Goal: Task Accomplishment & Management: Complete application form

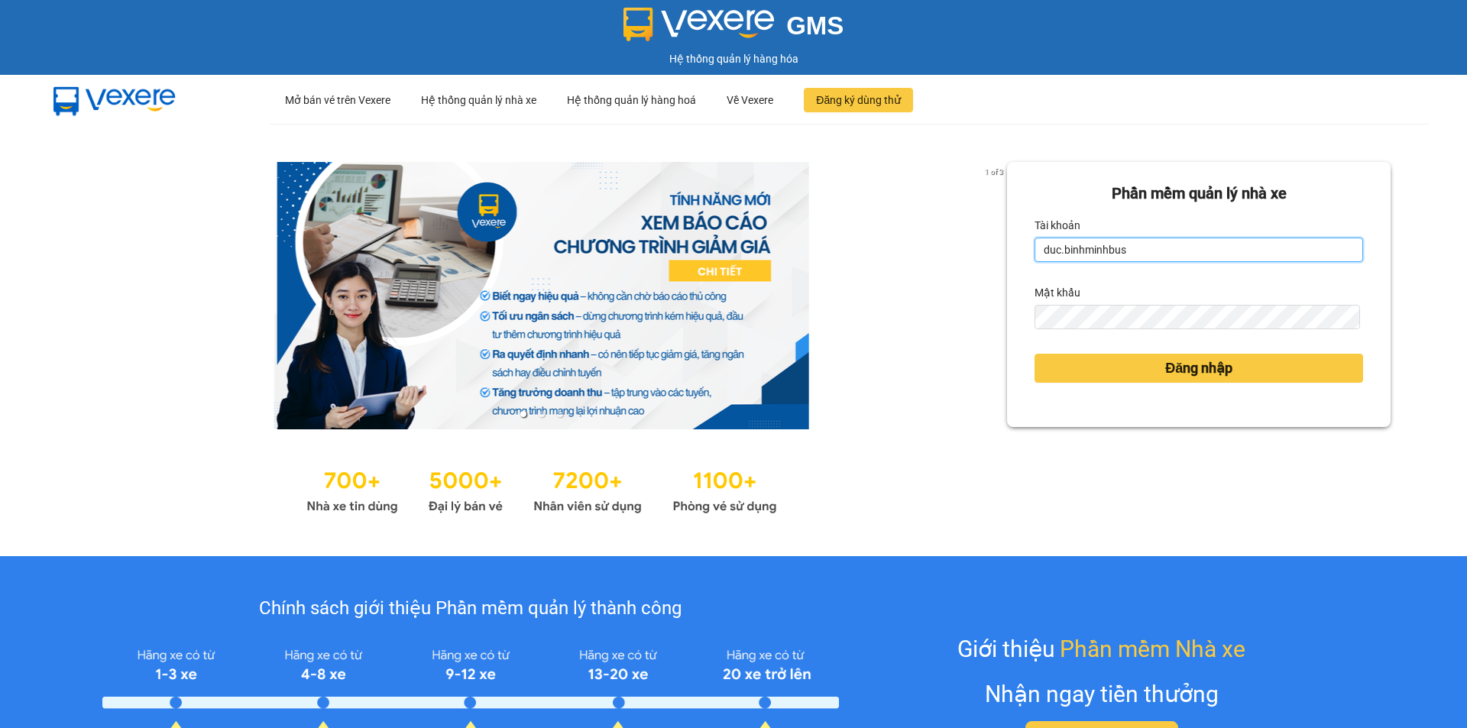
drag, startPoint x: 1136, startPoint y: 251, endPoint x: 962, endPoint y: 274, distance: 175.0
click at [962, 274] on div "1 of 3 Phần mềm quản lý nhà xe Tài khoản duc.[PERSON_NAME] khẩu Đăng nhập" at bounding box center [733, 340] width 1467 height 433
drag, startPoint x: 1131, startPoint y: 254, endPoint x: 1007, endPoint y: 264, distance: 125.0
click at [1007, 264] on div "Phần mềm quản lý nhà xe Tài khoản duc.[PERSON_NAME] khẩu Đăng nhập" at bounding box center [1199, 294] width 384 height 265
type input "en.binhminhbus"
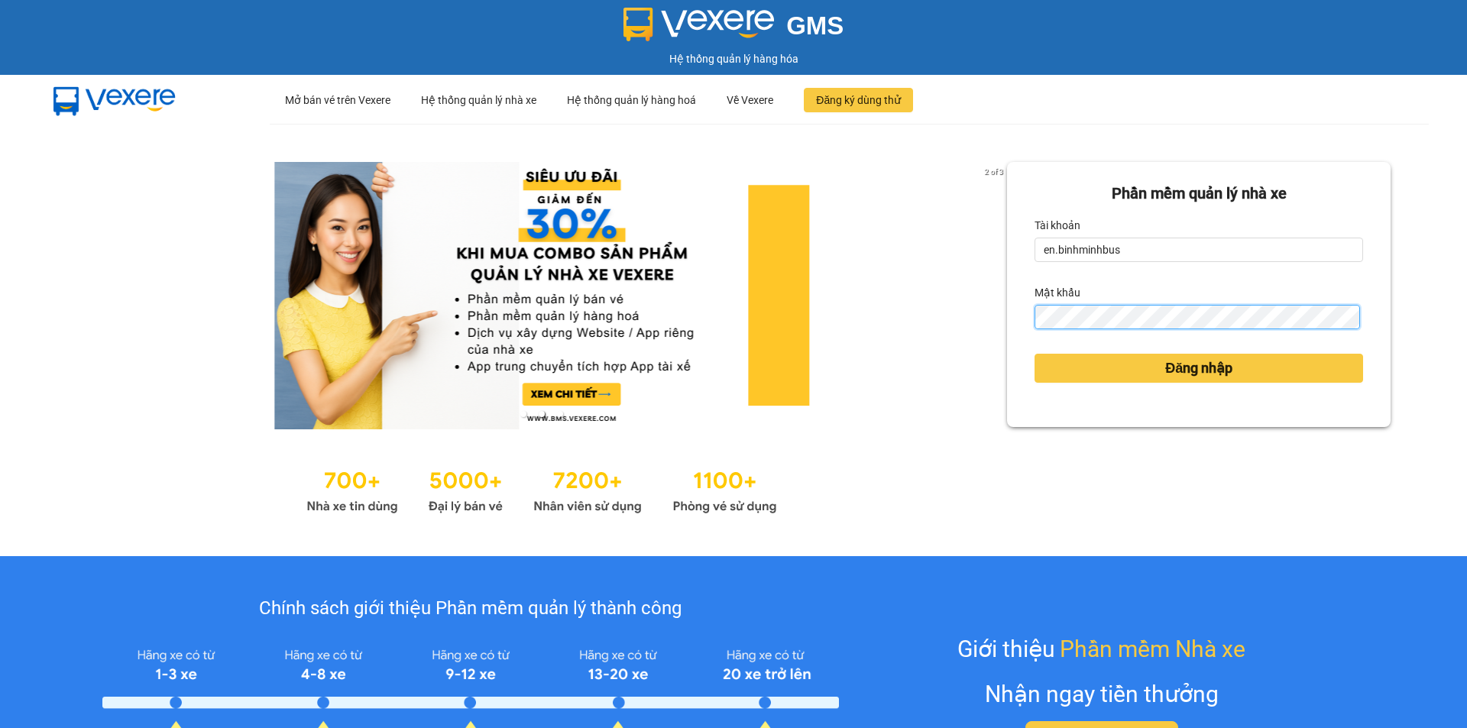
click at [973, 331] on div "2 of 3 Phần mềm quản lý nhà xe Tài khoản en.[PERSON_NAME] khẩu Đăng nhập" at bounding box center [733, 340] width 1467 height 433
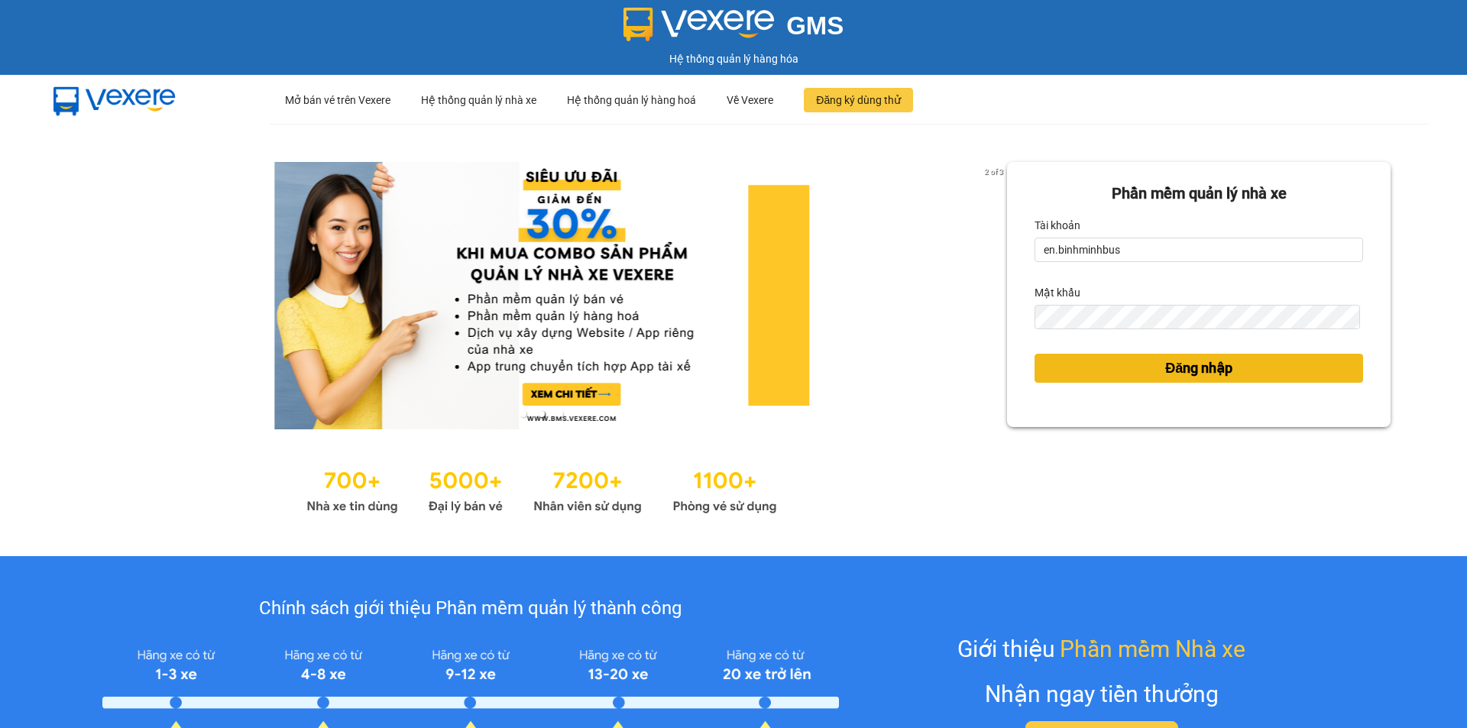
click at [1060, 366] on button "Đăng nhập" at bounding box center [1199, 368] width 329 height 29
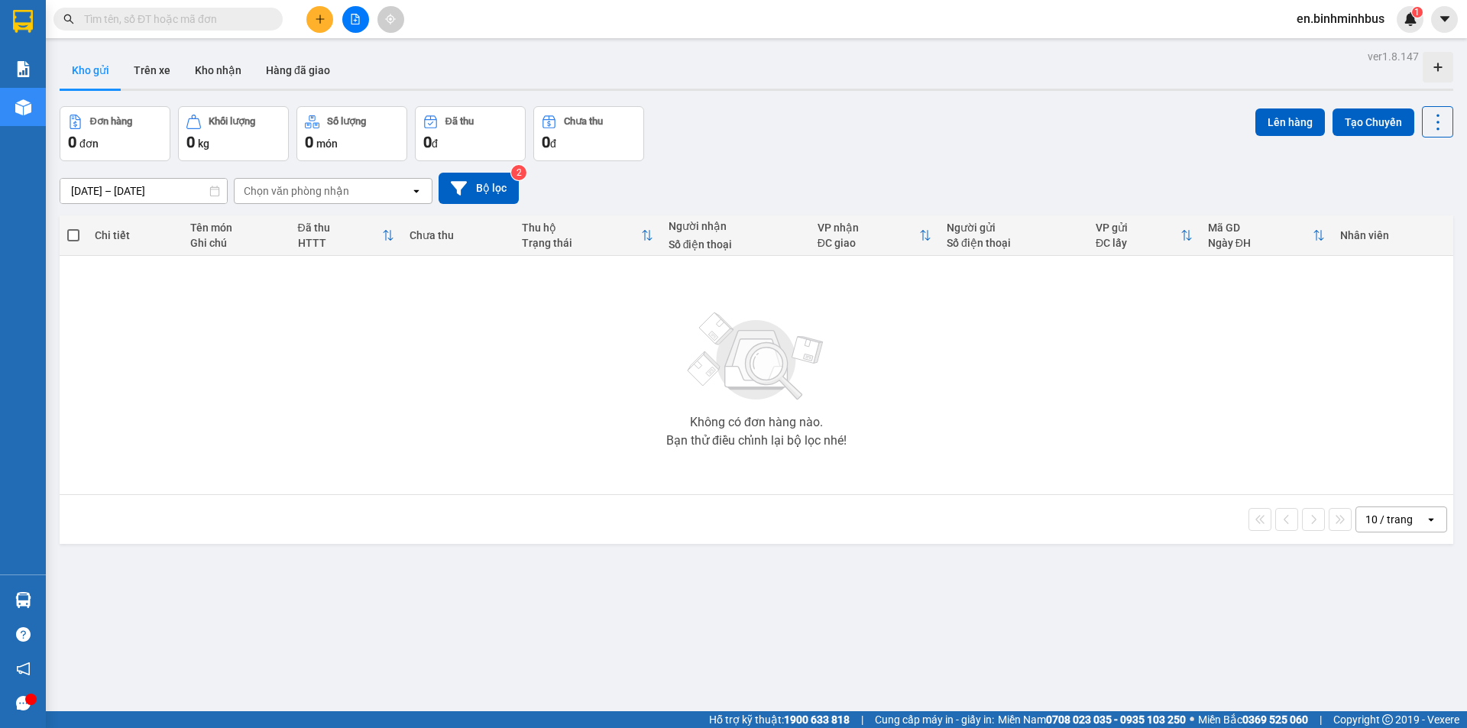
click at [317, 18] on icon "plus" at bounding box center [320, 19] width 11 height 11
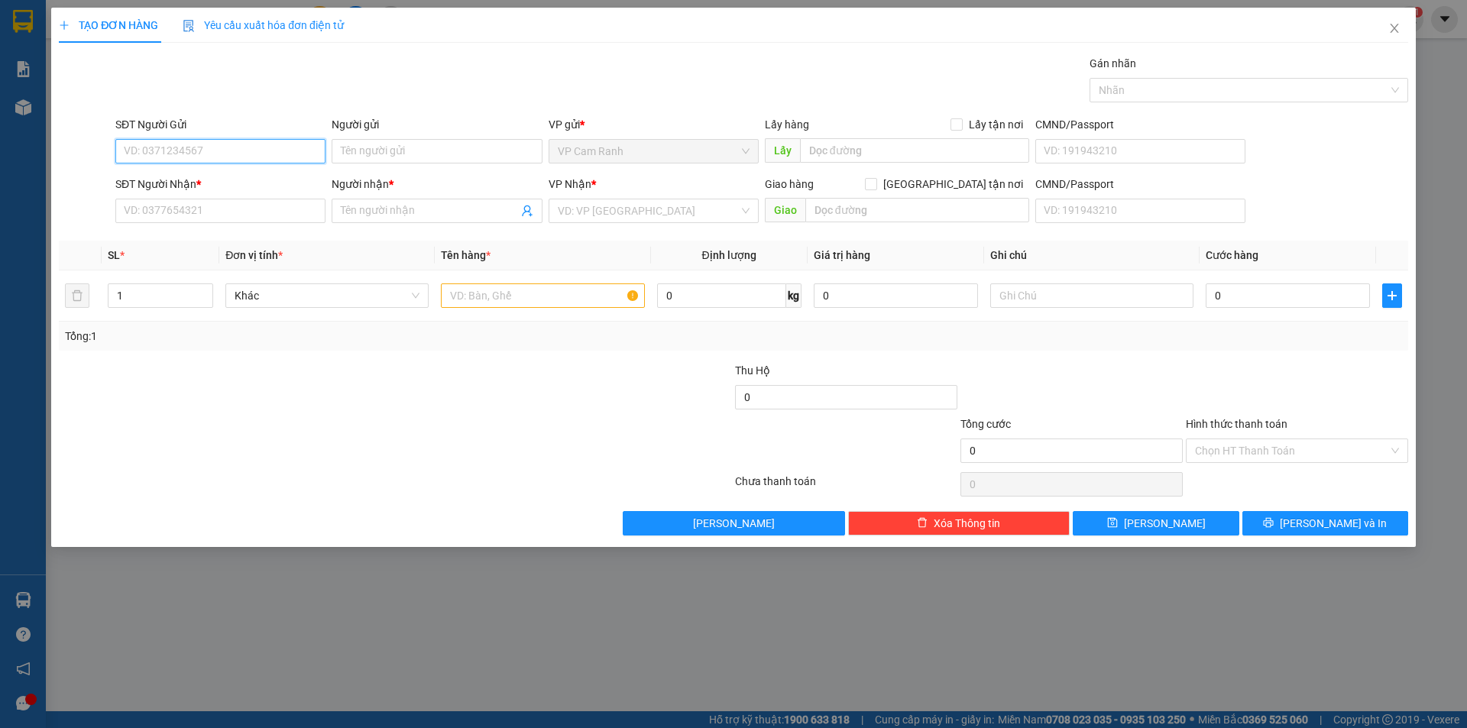
paste input "0986405303"
type input "0986405303"
click at [172, 205] on input "SĐT Người Nhận *" at bounding box center [220, 211] width 210 height 24
paste input "0986405303"
type input "0986405303"
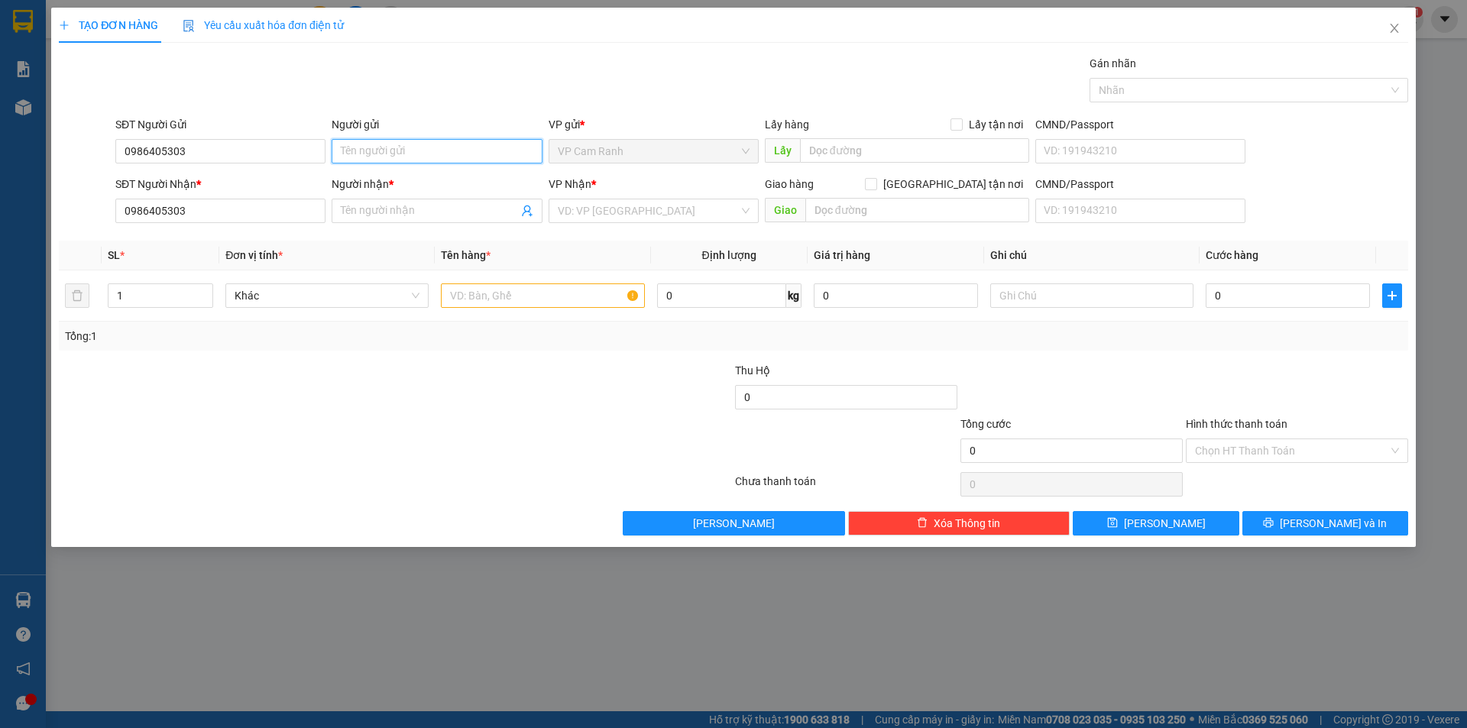
click at [376, 146] on input "Người gửi" at bounding box center [437, 151] width 210 height 24
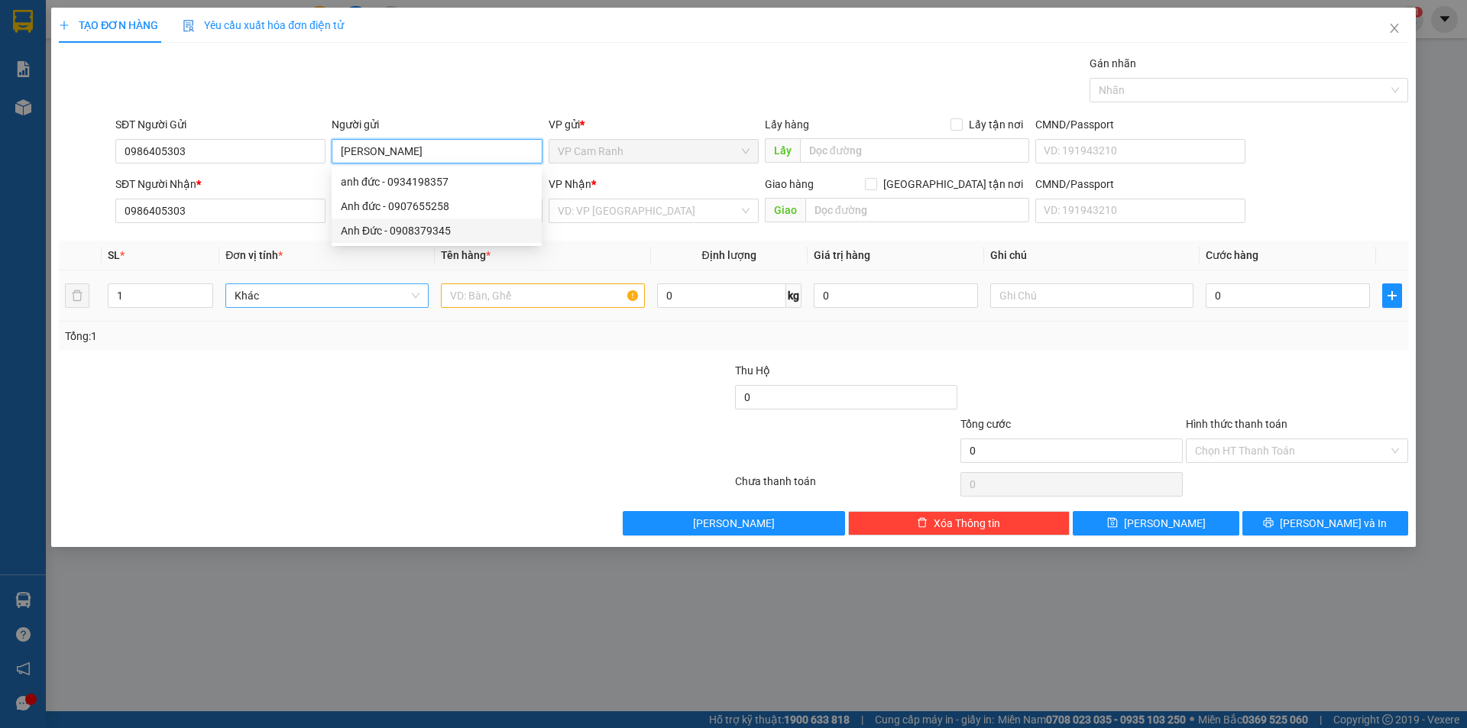
click at [358, 307] on div "Khác" at bounding box center [326, 296] width 203 height 24
type input "Anh Đức"
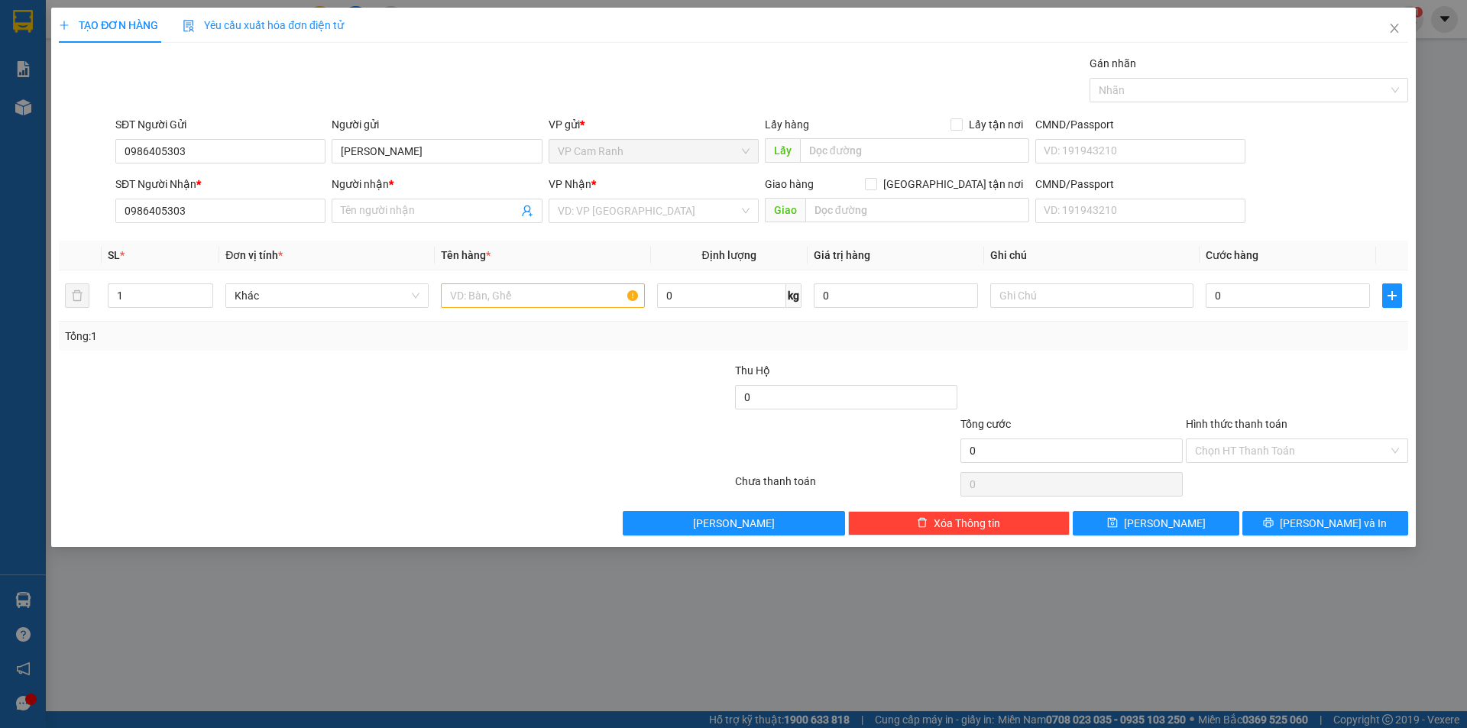
click at [358, 263] on th "Đơn vị tính *" at bounding box center [327, 256] width 216 height 30
click at [384, 212] on input "Người nhận *" at bounding box center [429, 211] width 177 height 17
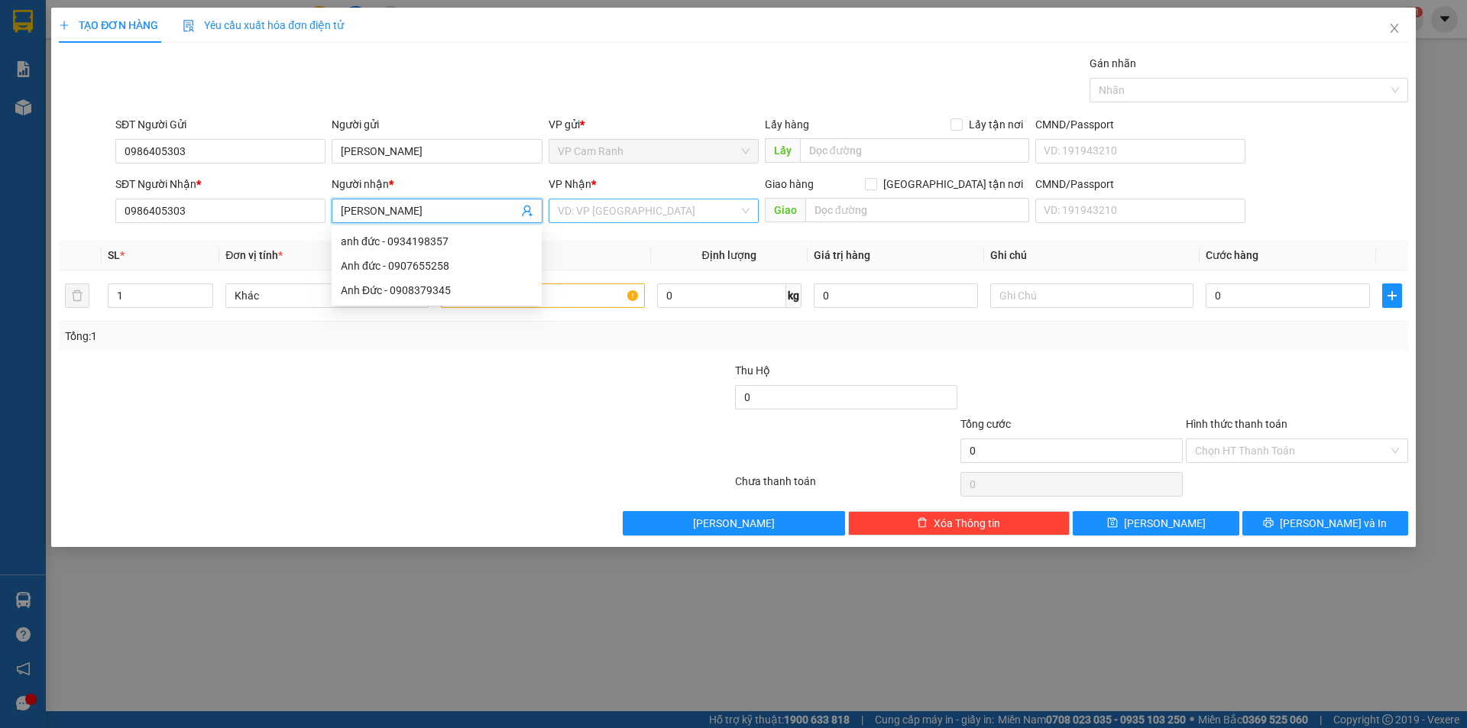
type input "Anh Đức"
click at [614, 217] on input "search" at bounding box center [648, 210] width 181 height 23
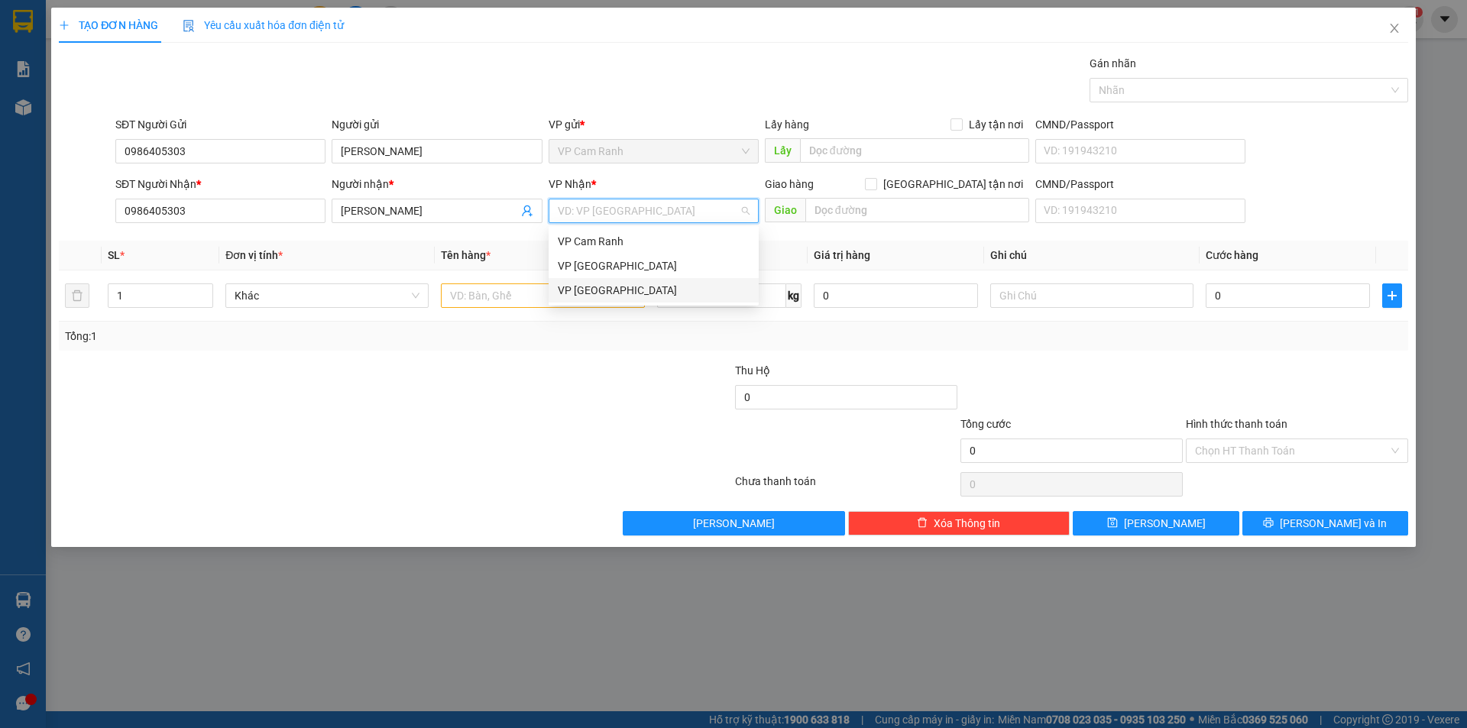
click at [594, 290] on div "VP Sài Gòn" at bounding box center [654, 290] width 192 height 17
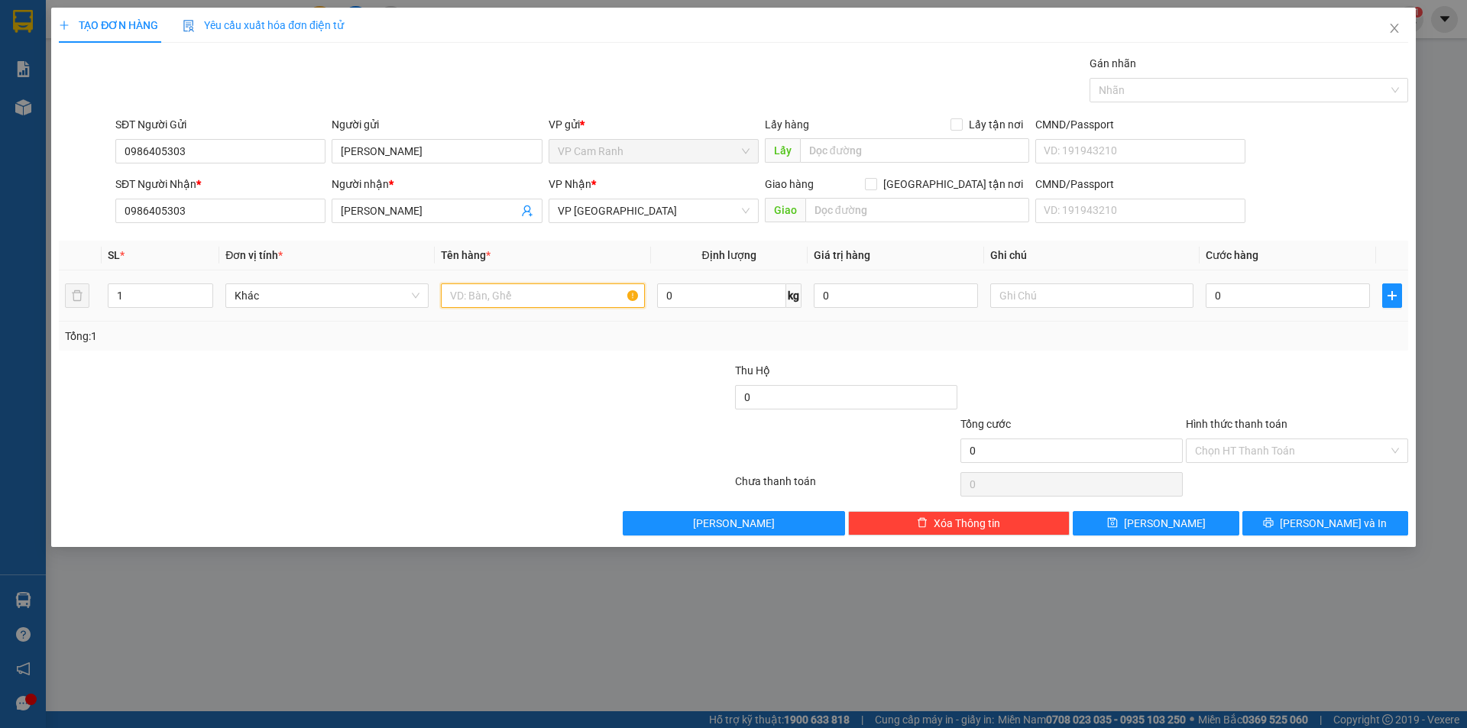
click at [473, 298] on input "text" at bounding box center [542, 296] width 203 height 24
type input "Xe Sirius ko bao trầy xước"
click at [1237, 297] on input "0" at bounding box center [1288, 296] width 164 height 24
type input "3"
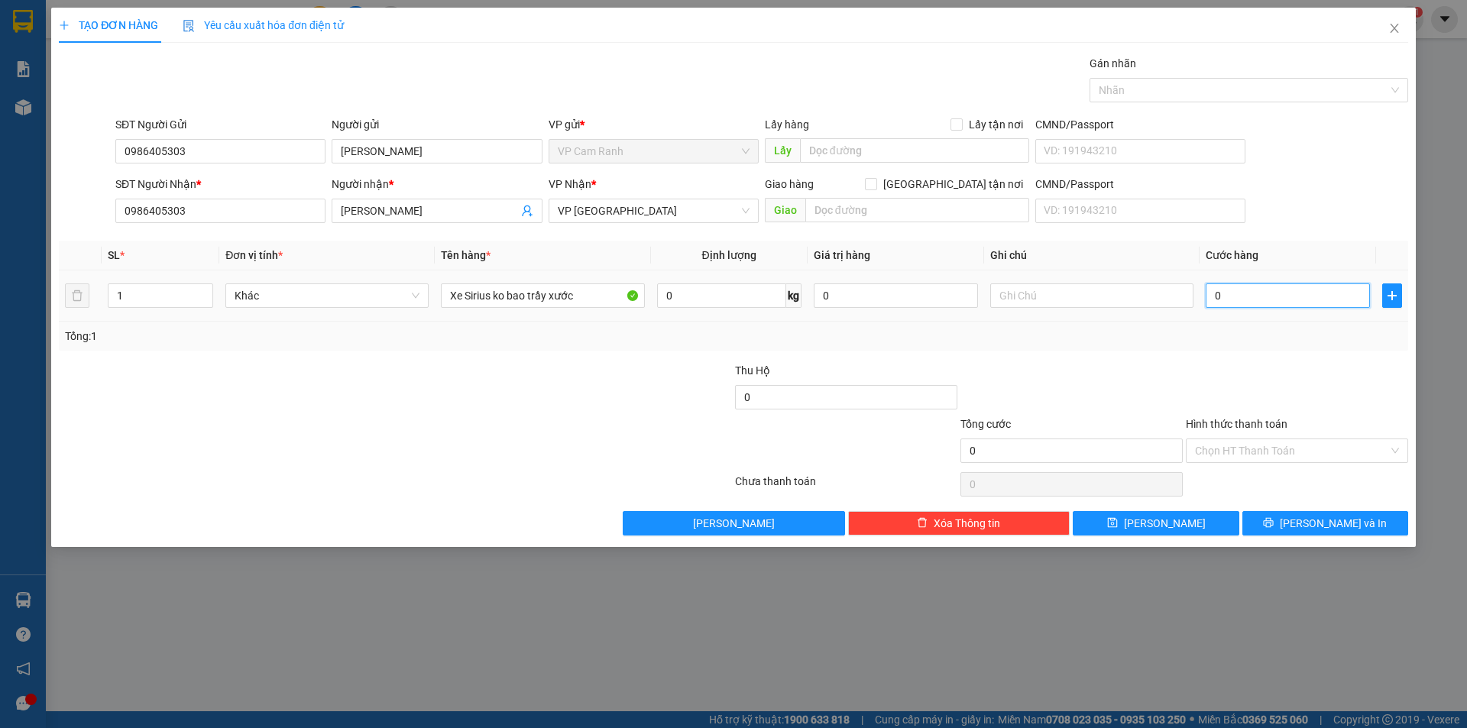
type input "3"
type input "35"
type input "350"
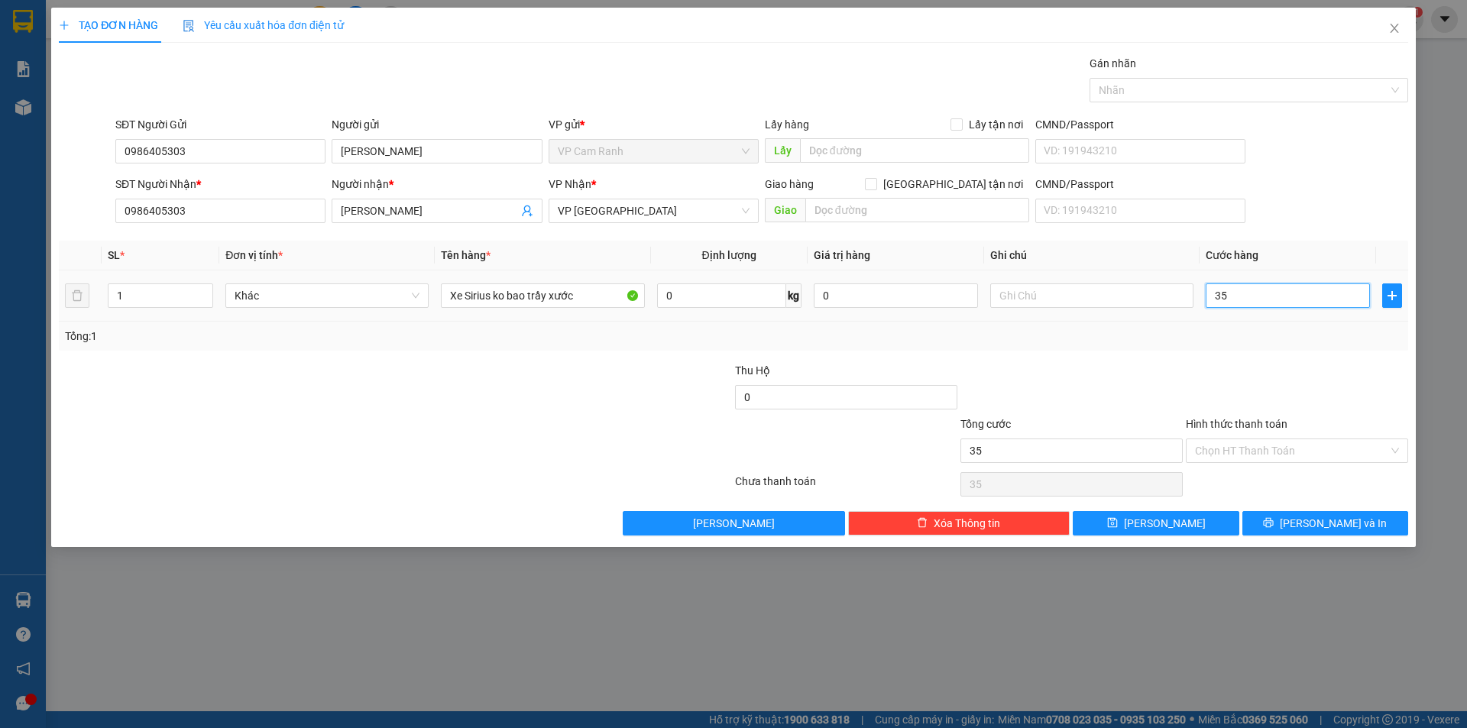
type input "350"
type input "3.500"
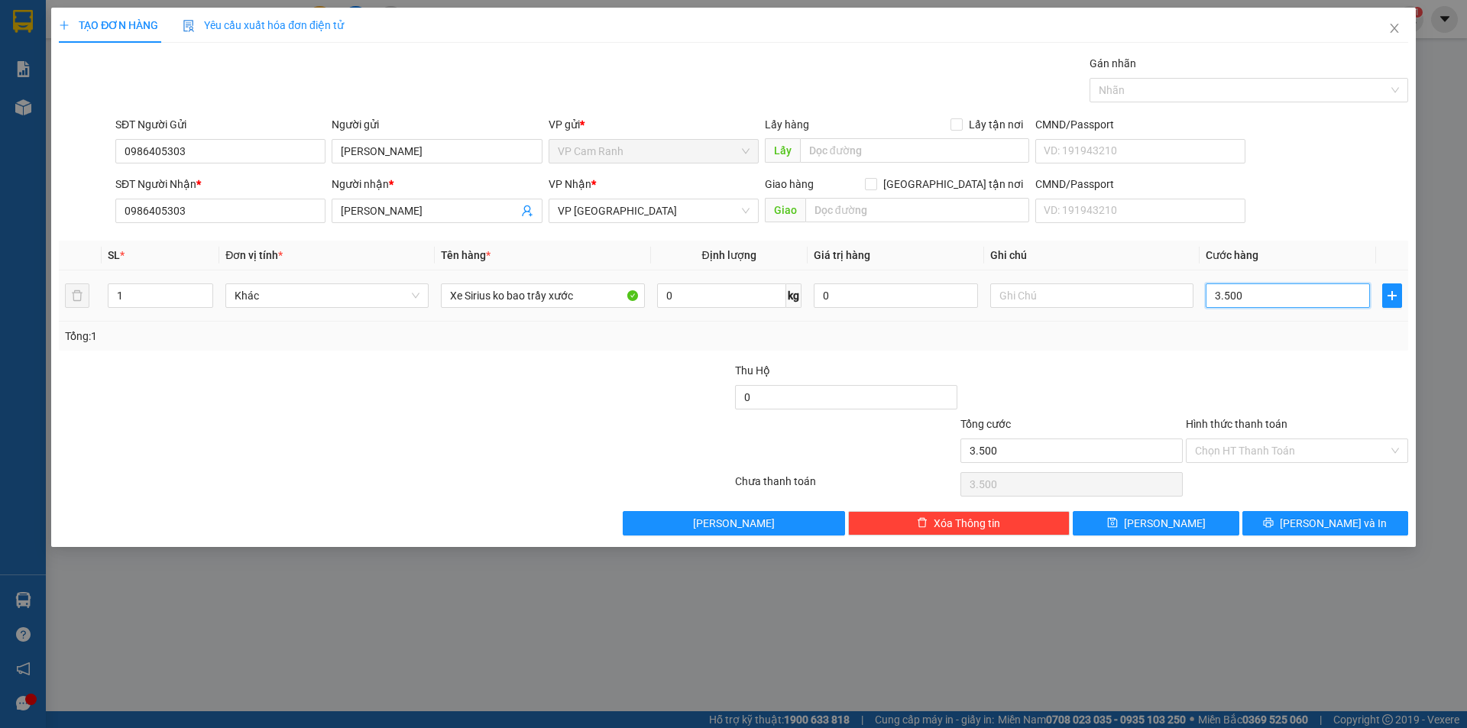
type input "35.000"
type input "350.000"
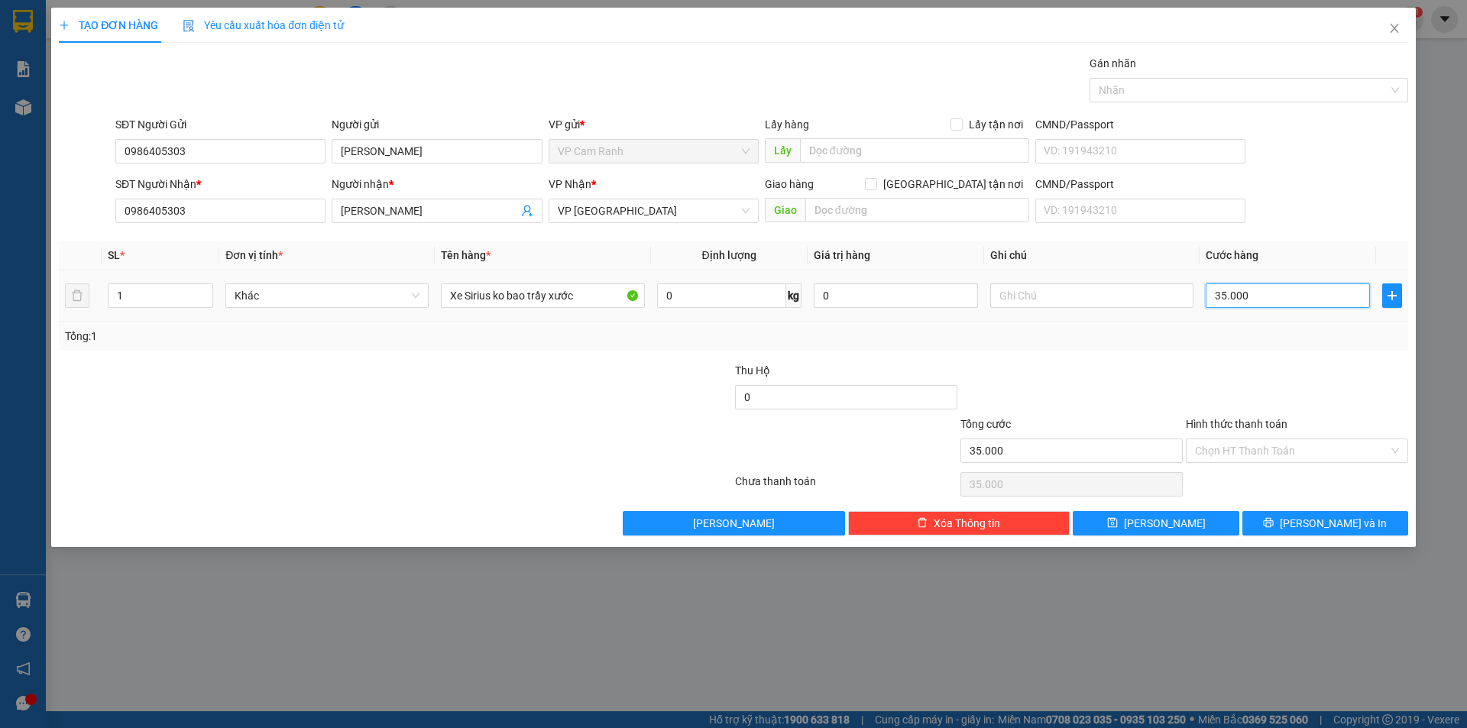
type input "350.000"
click at [1036, 302] on input "text" at bounding box center [1092, 296] width 203 height 24
drag, startPoint x: 1078, startPoint y: 293, endPoint x: 912, endPoint y: 318, distance: 168.5
click at [912, 318] on tr "1 Khác Xe Sirius ko bao trầy xước 0 kg 0 CK TK SẾP 350.000" at bounding box center [734, 296] width 1350 height 51
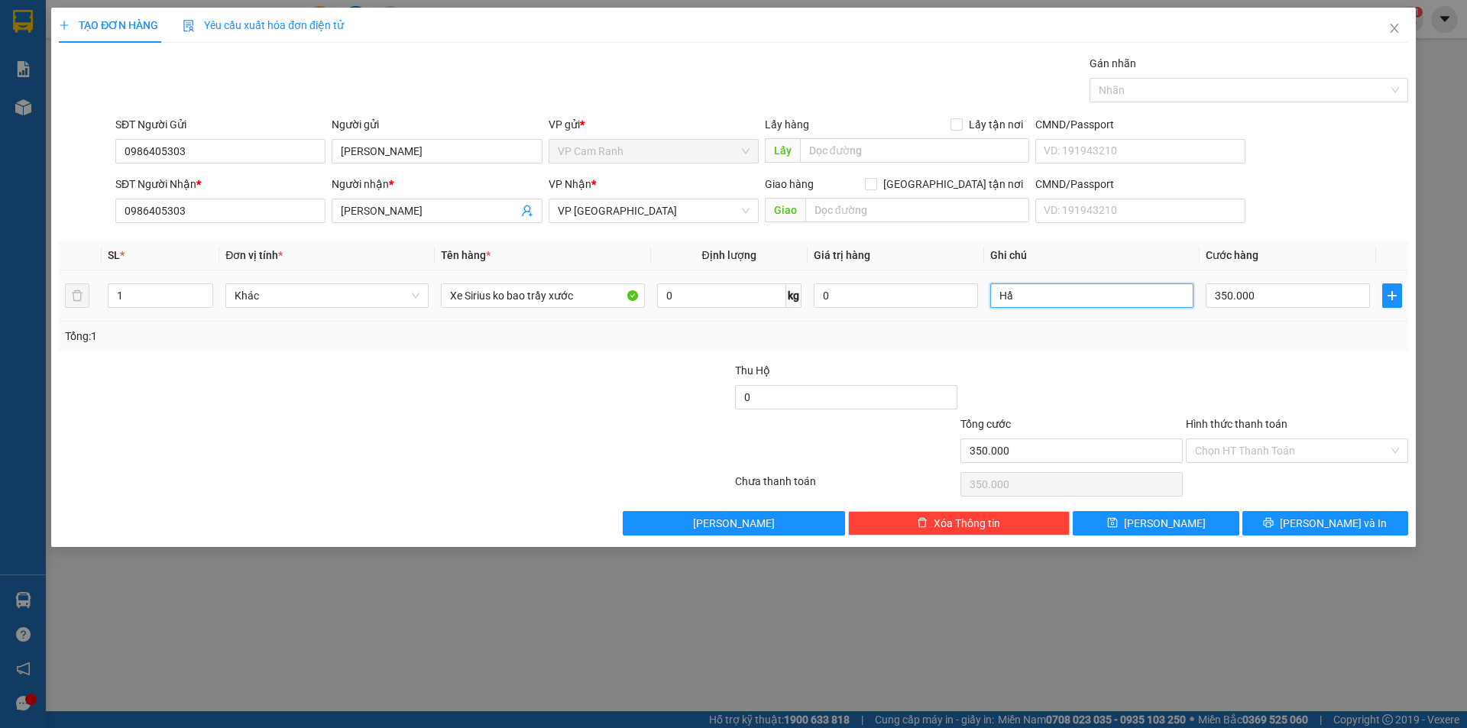
type input "H"
type input "Xe máy theo khách"
click at [1255, 451] on input "Hình thức thanh toán" at bounding box center [1291, 450] width 193 height 23
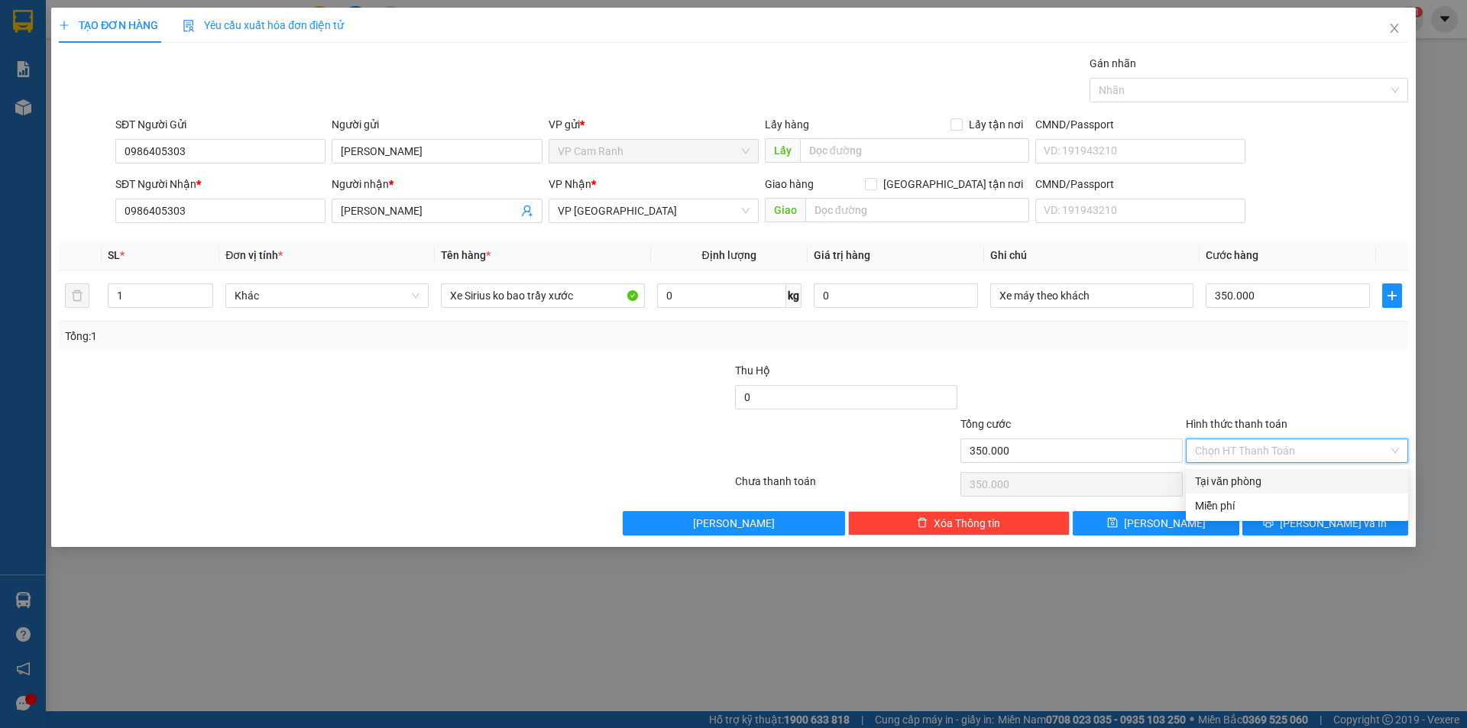
click at [1241, 482] on div "Tại văn phòng" at bounding box center [1297, 481] width 204 height 17
type input "0"
click at [1224, 505] on div "Miễn phí" at bounding box center [1297, 506] width 204 height 17
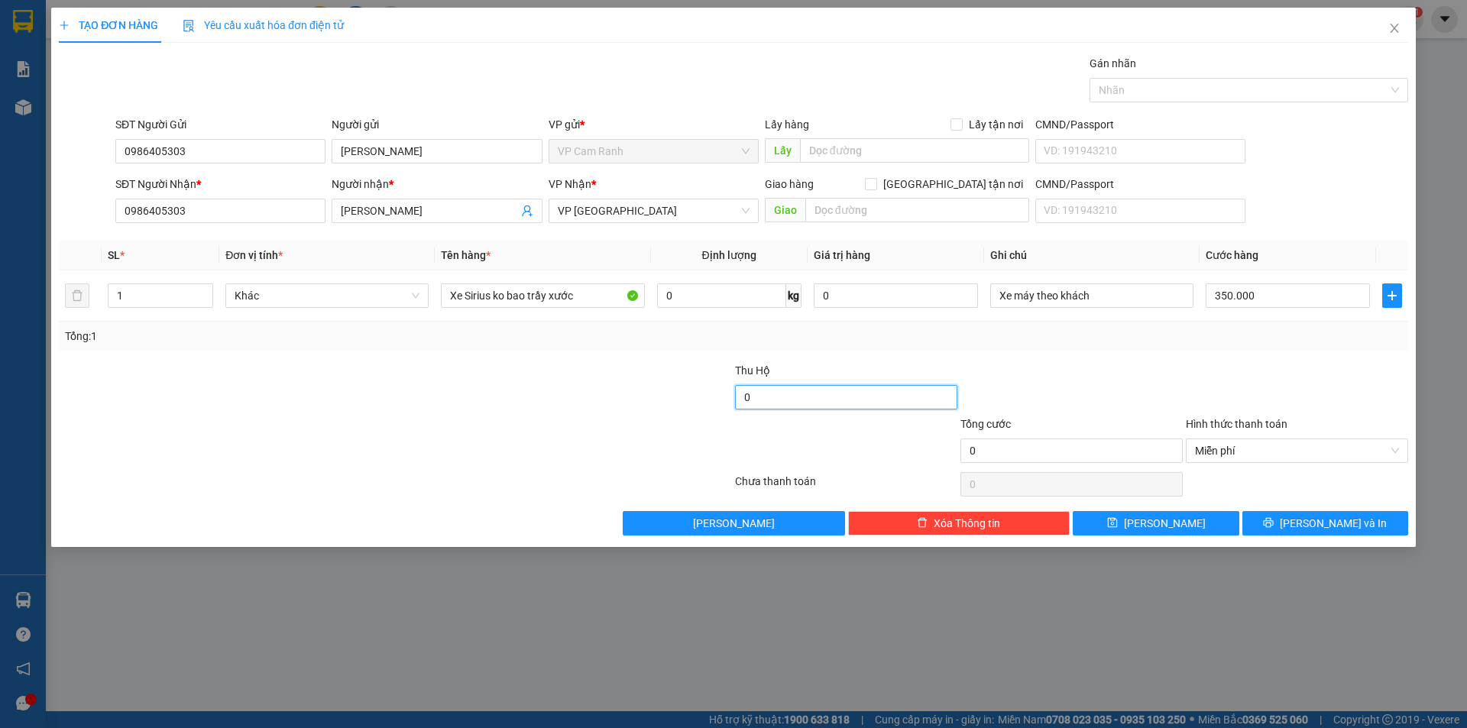
click at [794, 392] on input "0" at bounding box center [846, 397] width 222 height 24
click at [1273, 451] on span "Miễn phí" at bounding box center [1297, 450] width 204 height 23
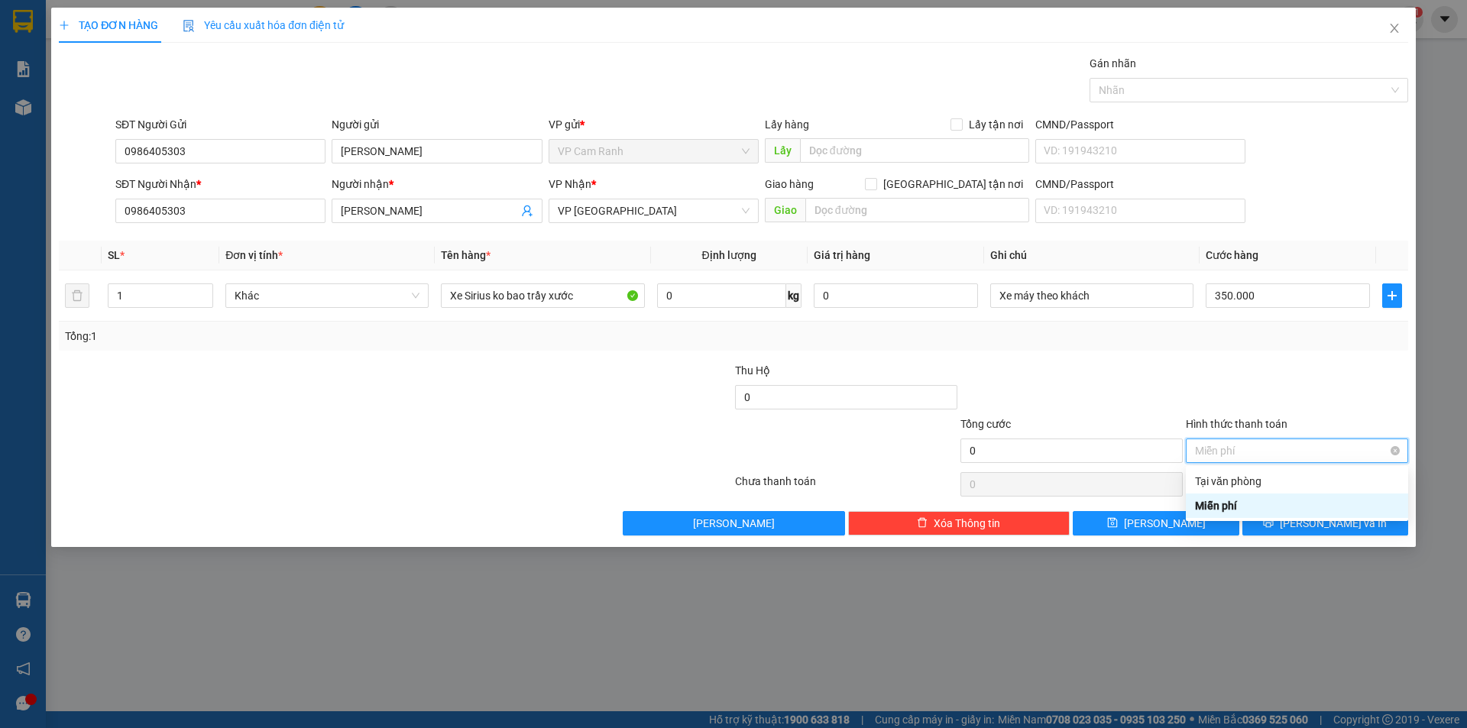
click at [1400, 452] on div "Miễn phí" at bounding box center [1297, 451] width 222 height 24
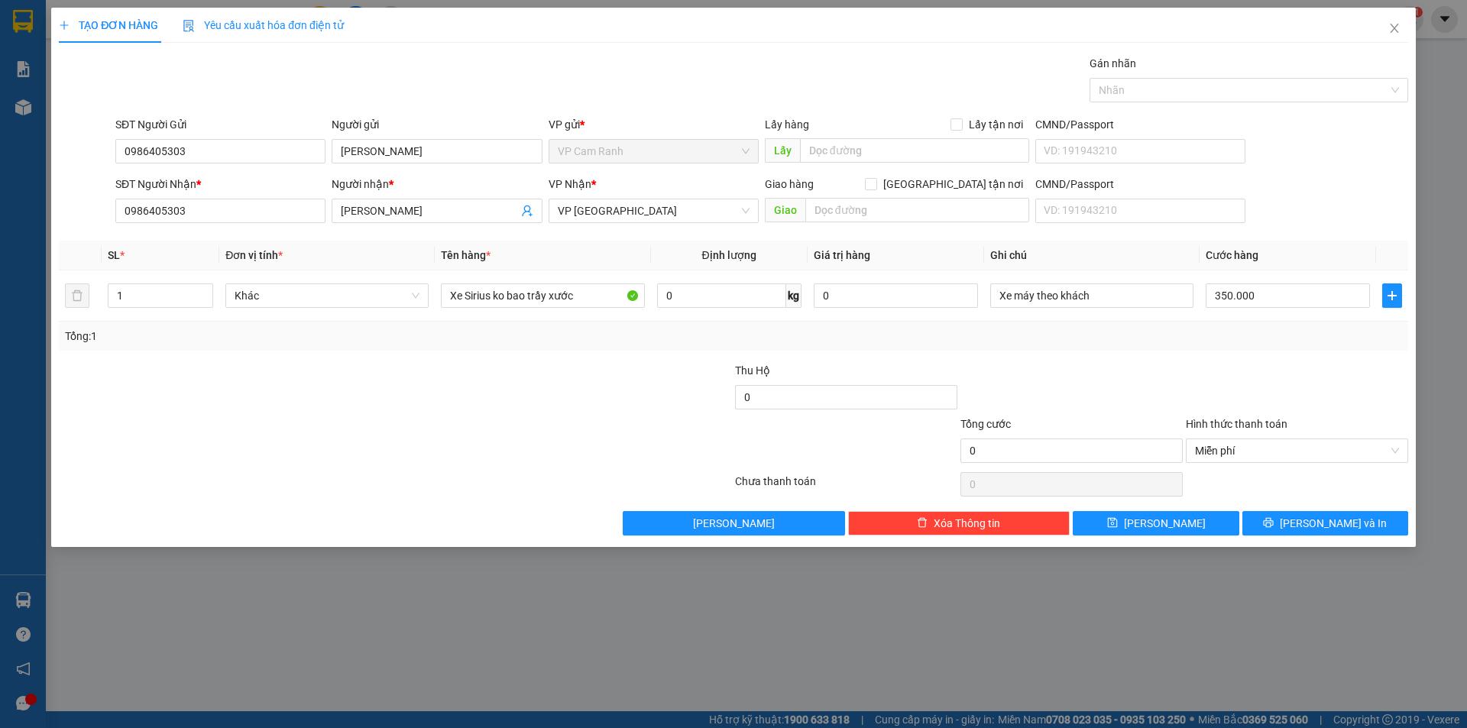
click at [1338, 383] on div at bounding box center [1297, 389] width 225 height 54
type input "350.000"
type input "0"
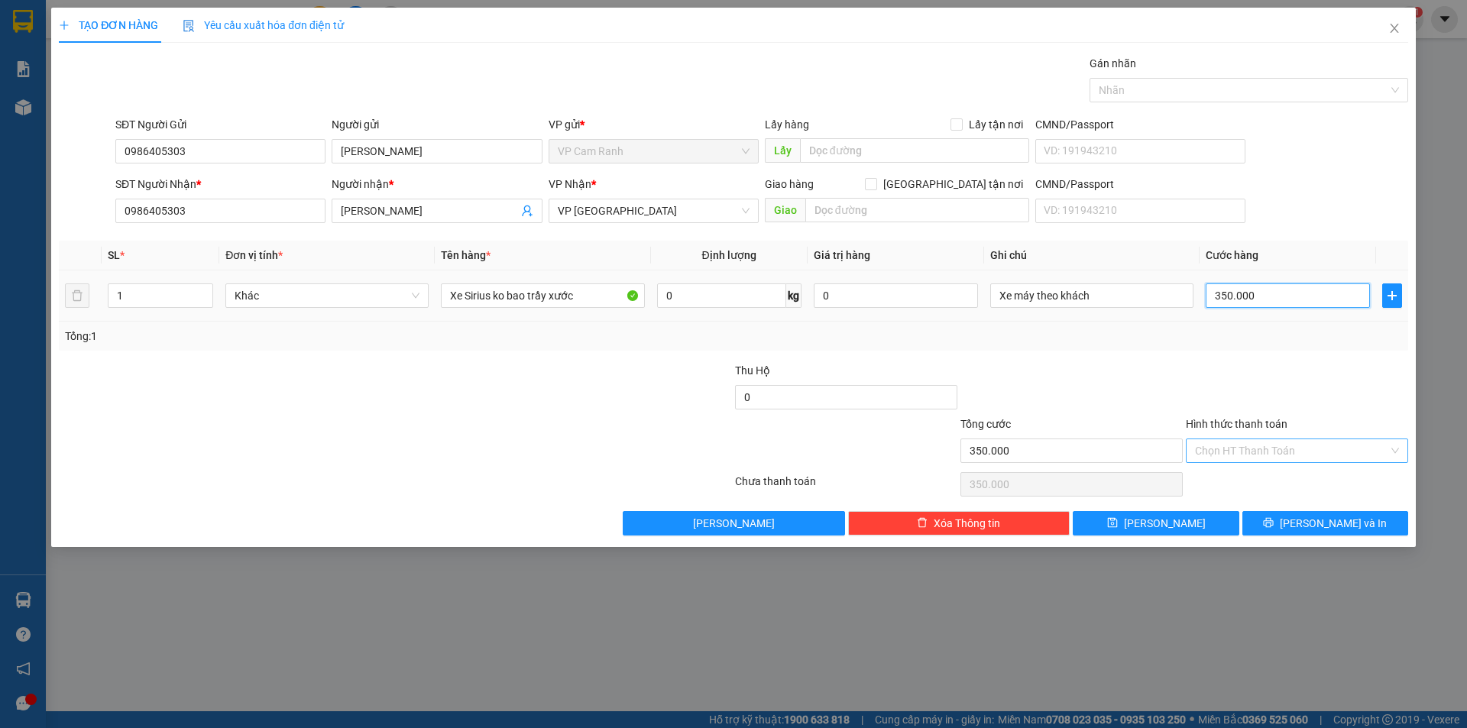
type input "0"
drag, startPoint x: 1098, startPoint y: 295, endPoint x: 884, endPoint y: 329, distance: 216.0
click at [884, 329] on div "SL * Đơn vị tính * Tên hàng * Định lượng Giá trị hàng Ghi chú Cước hàng 1 Khác …" at bounding box center [734, 296] width 1350 height 110
click at [1101, 297] on input "Xe máy theo khách" at bounding box center [1092, 296] width 203 height 24
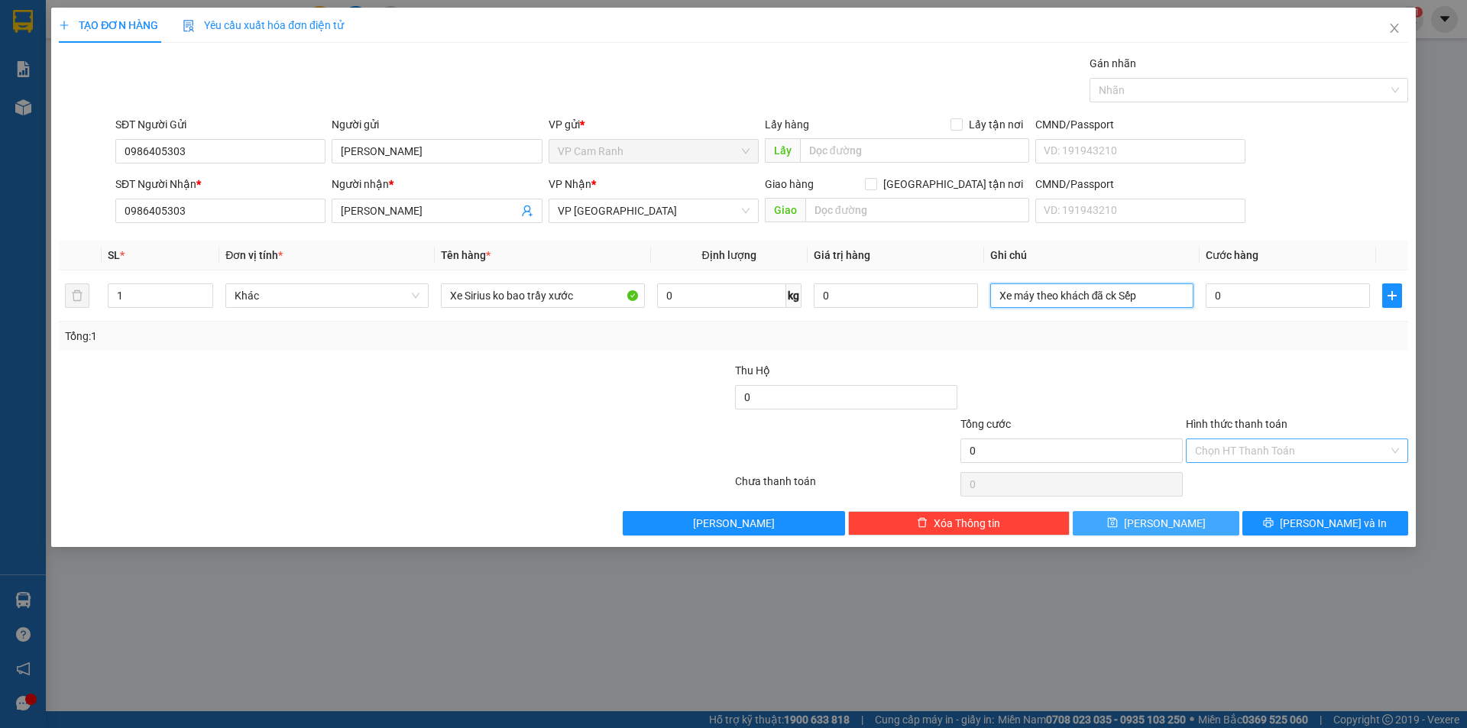
type input "Xe máy theo khách đã ck Sếp"
click at [1150, 520] on button "Lưu" at bounding box center [1156, 523] width 166 height 24
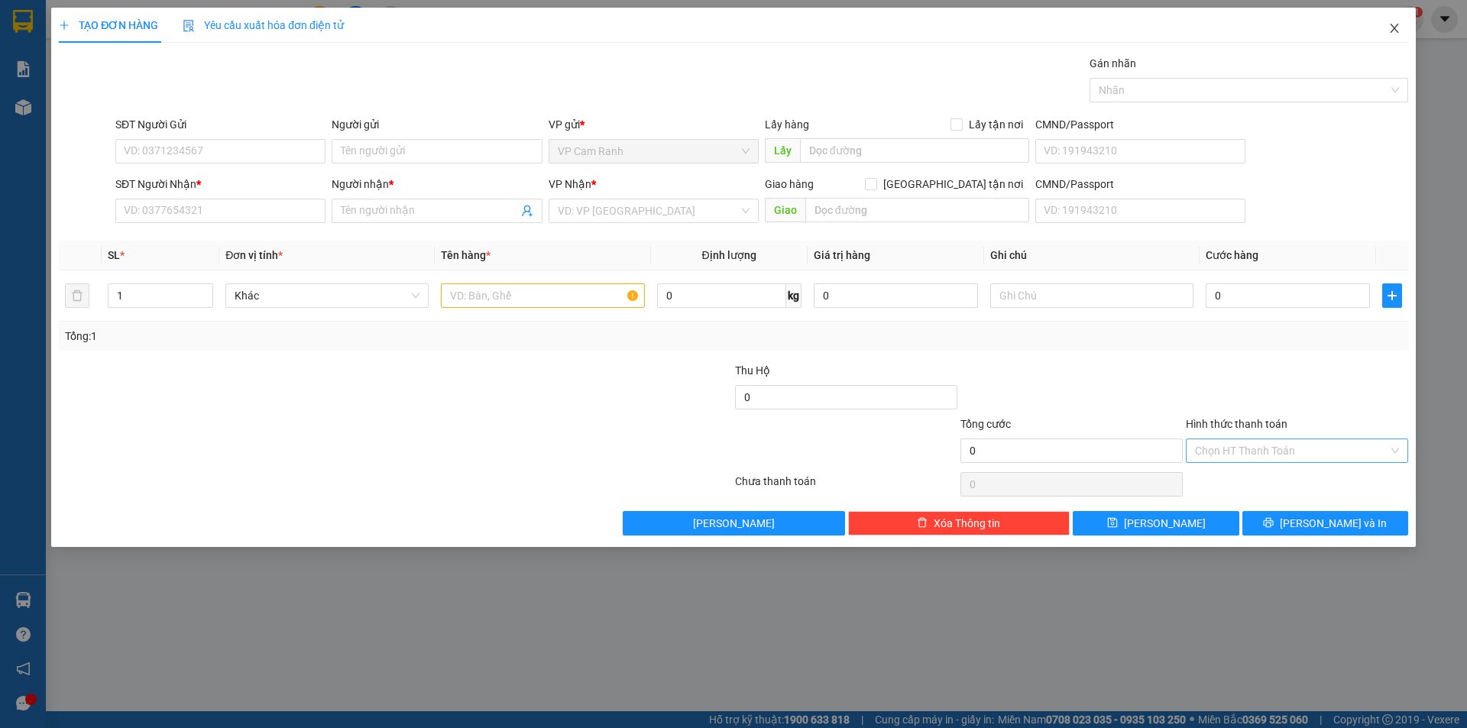
click at [1395, 28] on icon "close" at bounding box center [1395, 28] width 12 height 12
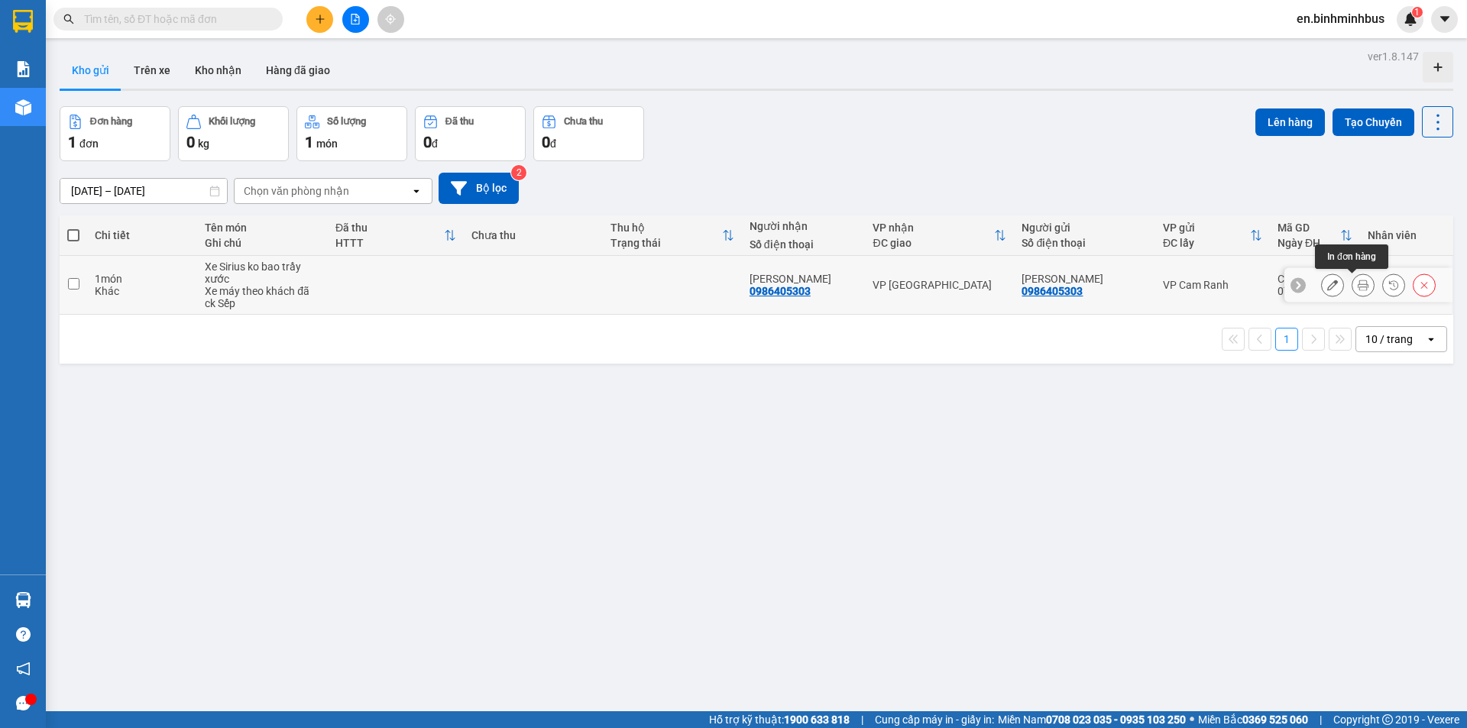
click at [1358, 287] on icon at bounding box center [1363, 285] width 11 height 11
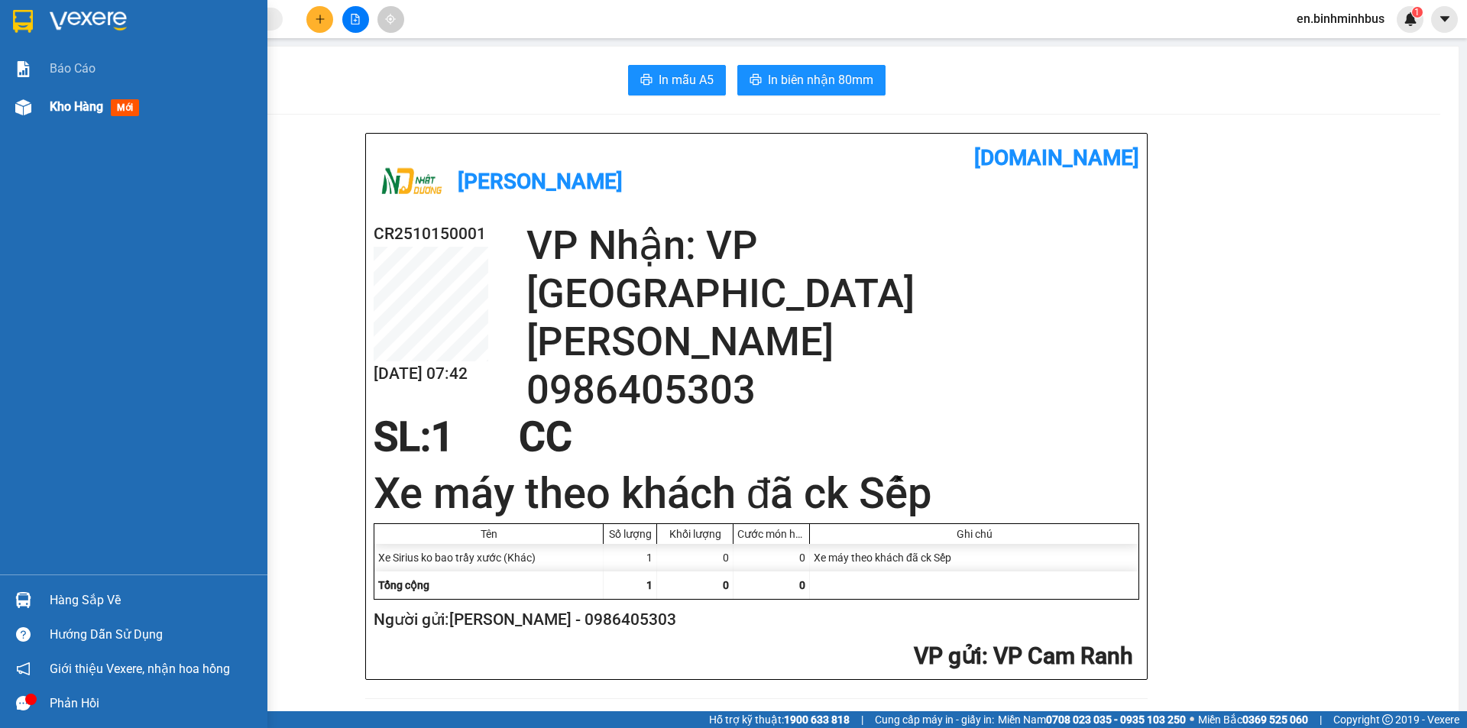
drag, startPoint x: 79, startPoint y: 104, endPoint x: 100, endPoint y: 115, distance: 23.2
click at [79, 105] on span "Kho hàng" at bounding box center [77, 106] width 54 height 15
